Goal: Information Seeking & Learning: Find contact information

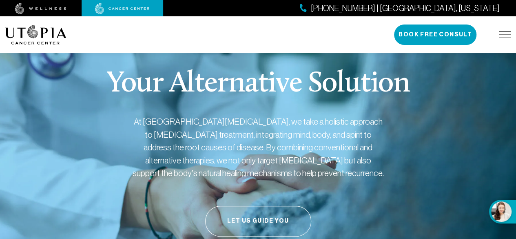
click at [504, 35] on img at bounding box center [505, 34] width 12 height 7
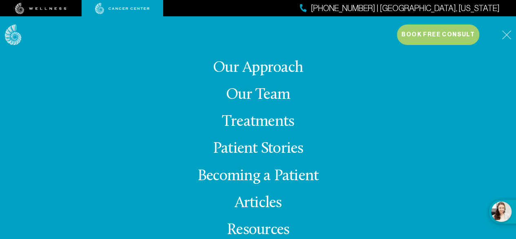
click at [270, 93] on link "Our Team" at bounding box center [258, 95] width 64 height 16
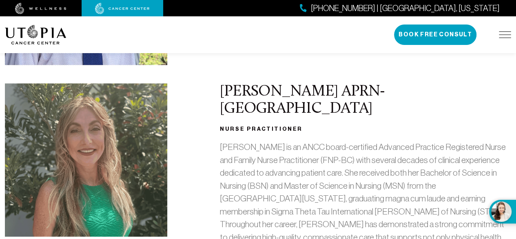
scroll to position [315, 0]
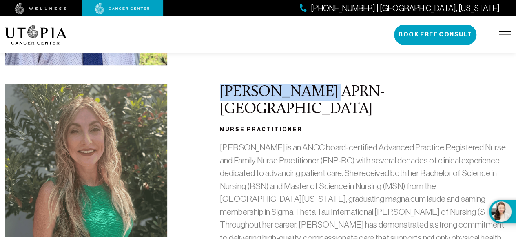
drag, startPoint x: 220, startPoint y: 90, endPoint x: 312, endPoint y: 66, distance: 95.2
copy h2 "[PERSON_NAME]"
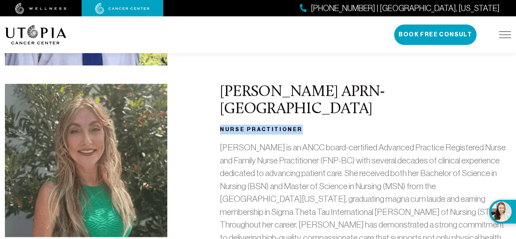
drag, startPoint x: 220, startPoint y: 110, endPoint x: 303, endPoint y: 110, distance: 83.2
click at [303, 124] on h3 "Nurse Practitioner" at bounding box center [365, 129] width 291 height 10
copy h3 "Nurse Practitioner"
click at [179, 123] on div "[PERSON_NAME] APRN- BC Nurse Practitioner [PERSON_NAME] is an ANCC board-certif…" at bounding box center [258, 173] width 516 height 179
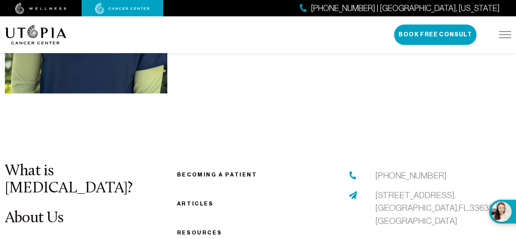
scroll to position [2856, 0]
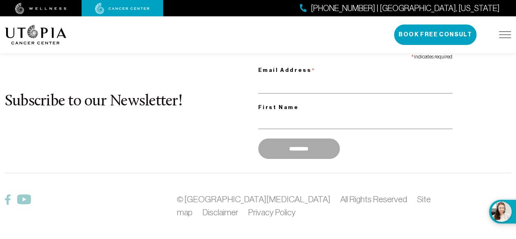
click at [7, 194] on img at bounding box center [8, 199] width 6 height 10
click at [504, 38] on div "[PHONE_NUMBER] | [GEOGRAPHIC_DATA], [US_STATE] Book Free Consult" at bounding box center [452, 34] width 117 height 20
click at [507, 33] on img at bounding box center [505, 34] width 12 height 7
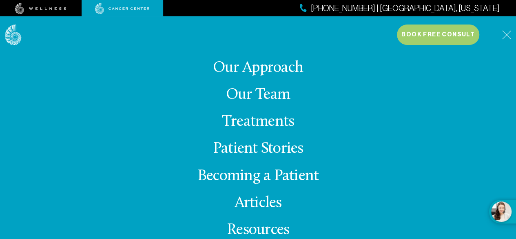
scroll to position [47, 0]
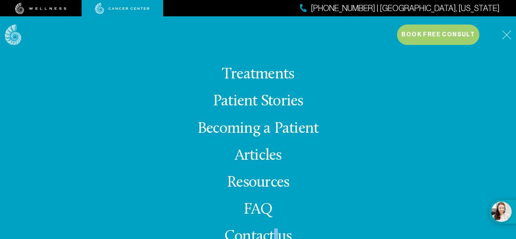
drag, startPoint x: 277, startPoint y: 236, endPoint x: 271, endPoint y: 230, distance: 8.7
click at [271, 230] on span "Contact us" at bounding box center [257, 236] width 67 height 16
